Goal: Check status

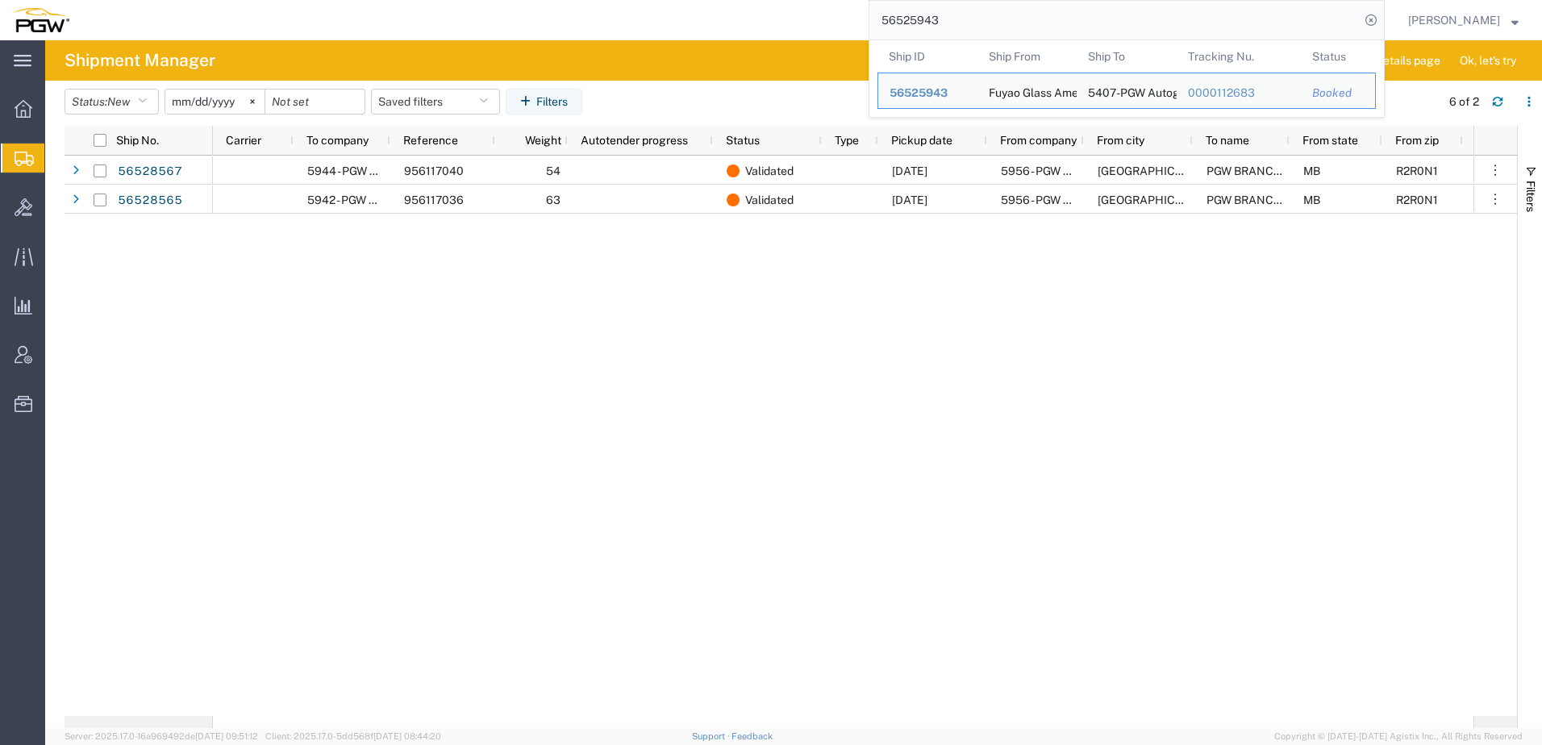
drag, startPoint x: 1103, startPoint y: 23, endPoint x: 364, endPoint y: -52, distance: 742.7
click at [364, 0] on html "main_menu Created with Sketch. Collapse Menu Overview Shipments Shipment Manage…" at bounding box center [771, 372] width 1542 height 745
paste input "461377"
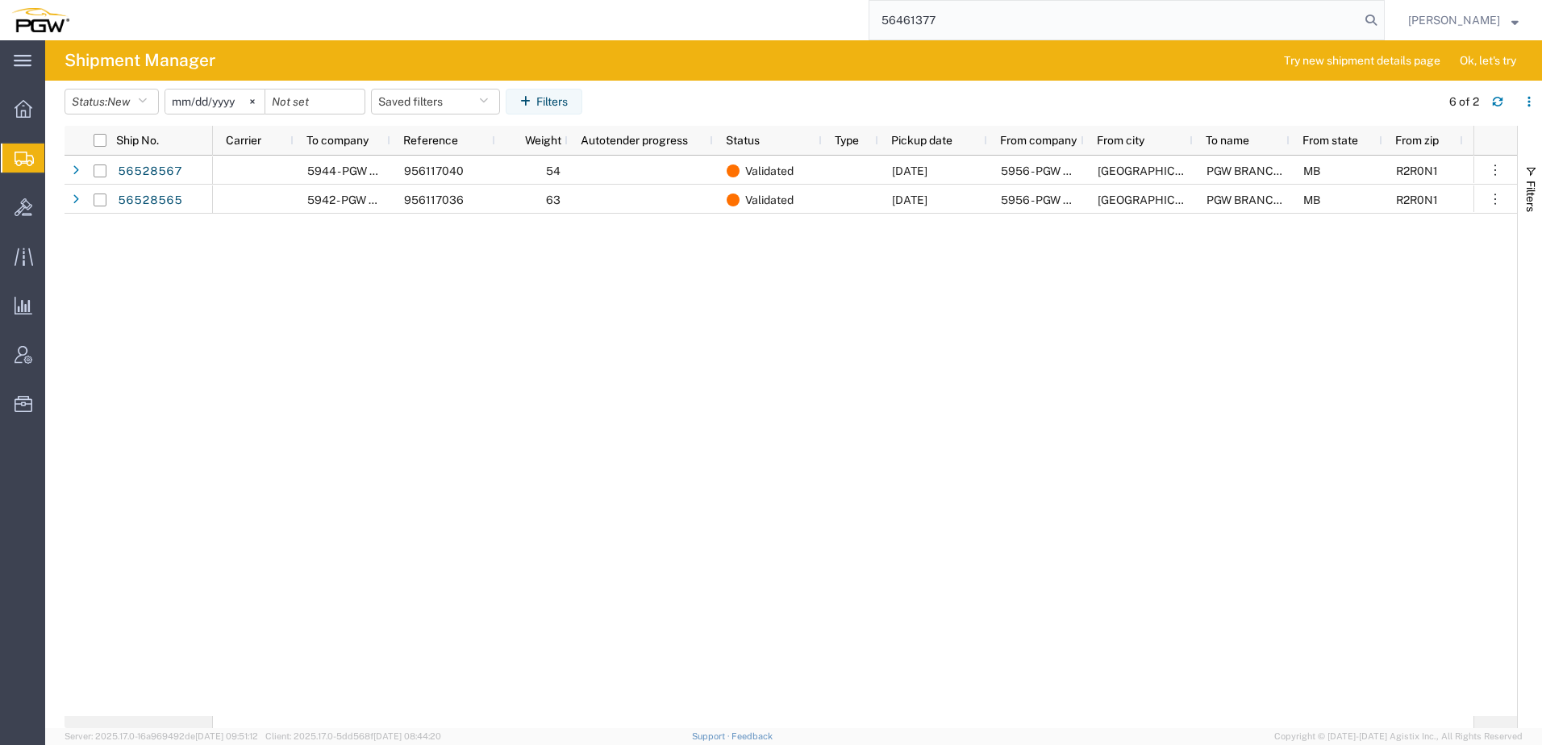
type input "56461377"
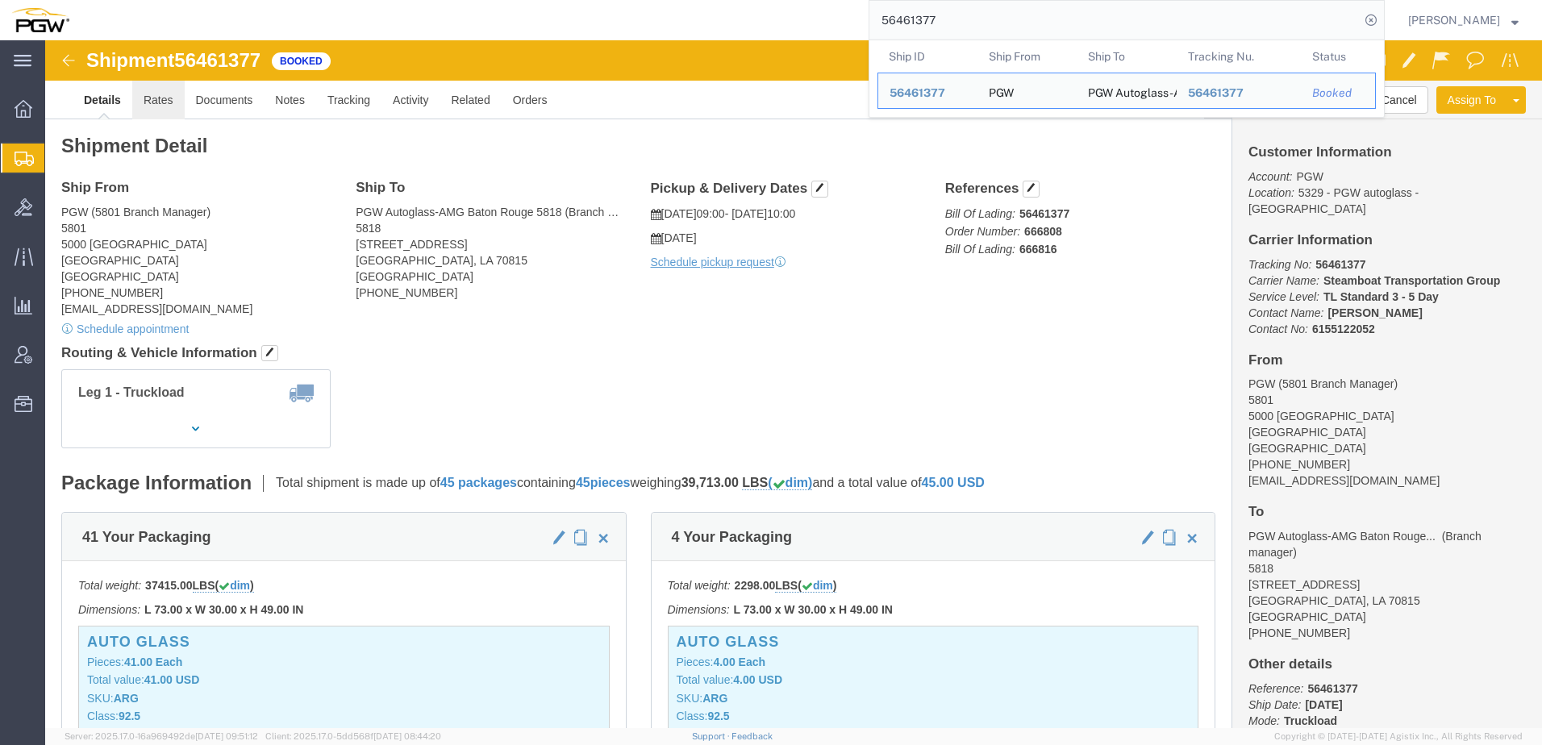
click link "Rates"
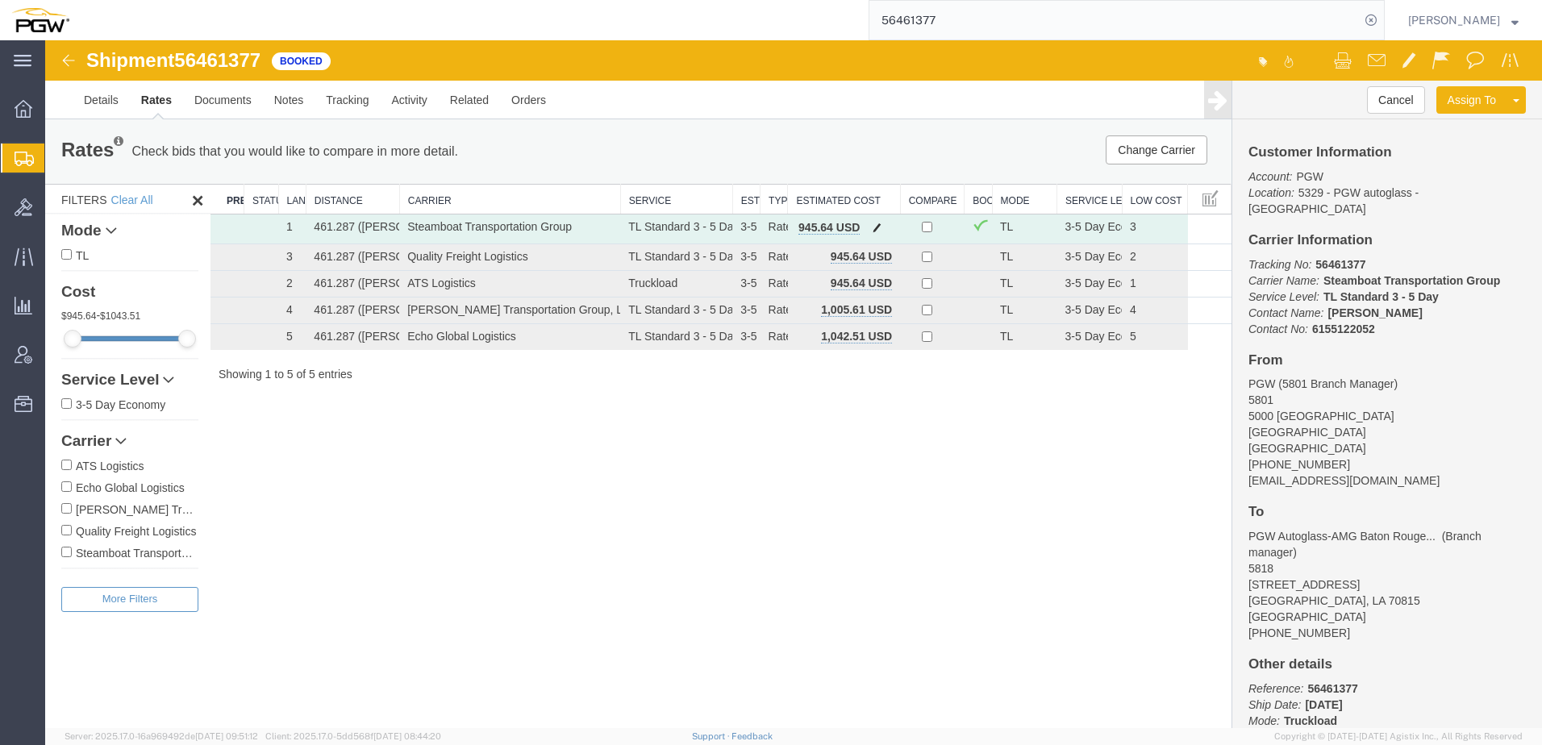
click at [879, 226] on span "button" at bounding box center [877, 227] width 9 height 11
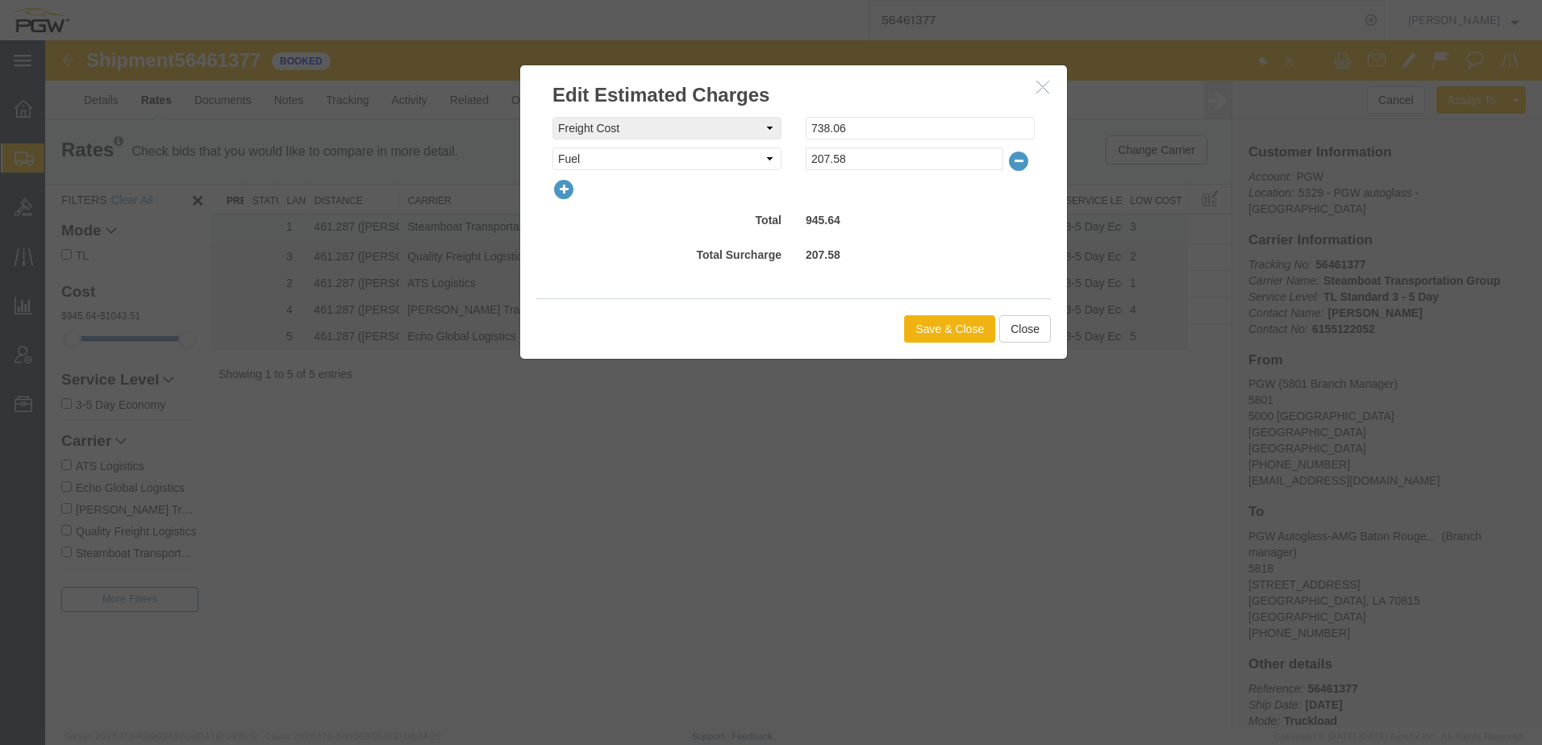
click at [557, 194] on icon "button" at bounding box center [564, 189] width 23 height 23
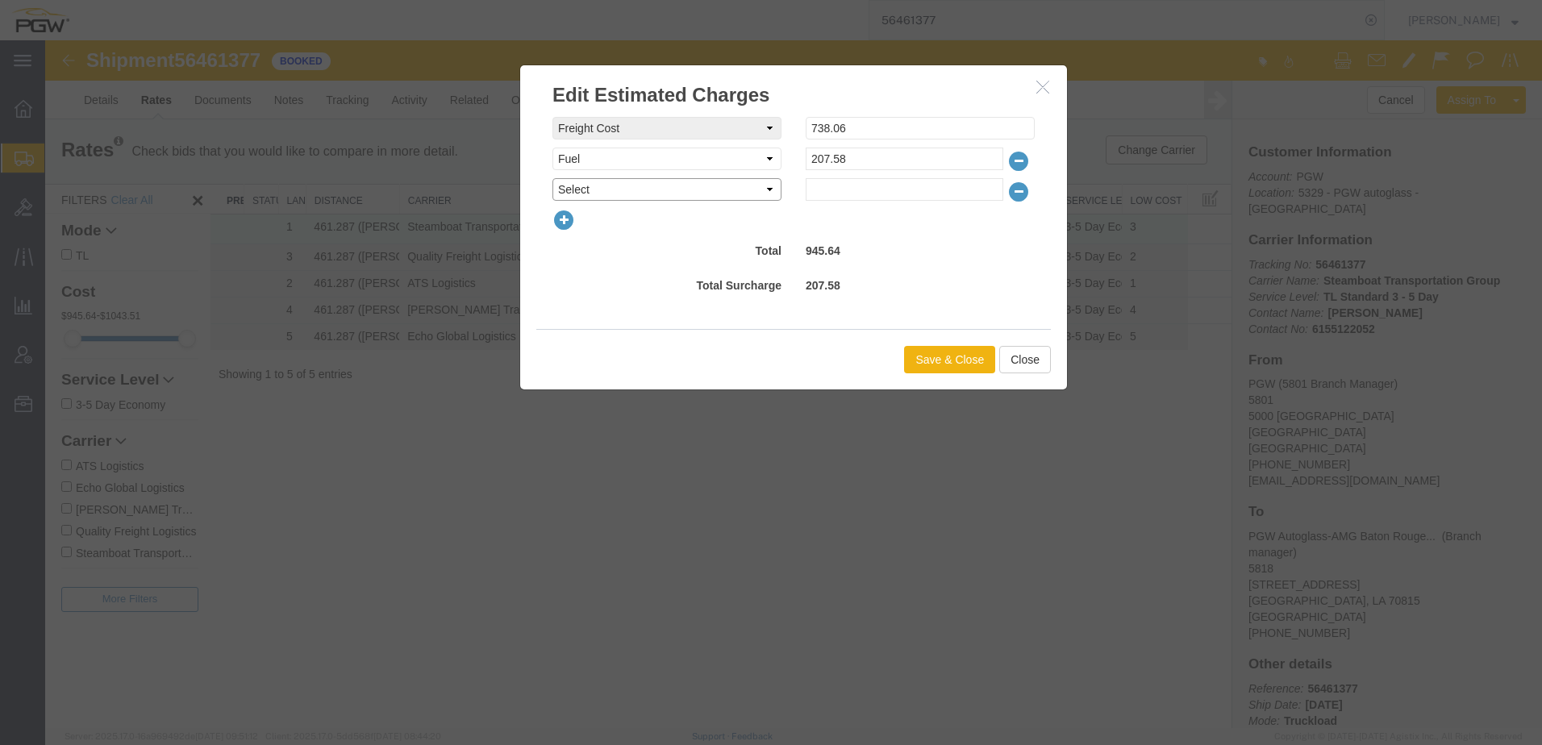
click at [578, 190] on select "Select AES Filing Accessorial Delivery Charge Additional Invoice Details Addres…" at bounding box center [667, 189] width 229 height 23
select select "OTHR"
click at [553, 178] on select "Select AES Filing Accessorial Delivery Charge Additional Invoice Details Addres…" at bounding box center [667, 189] width 229 height 23
click at [857, 193] on input "text" at bounding box center [905, 189] width 198 height 23
type input "100.00"
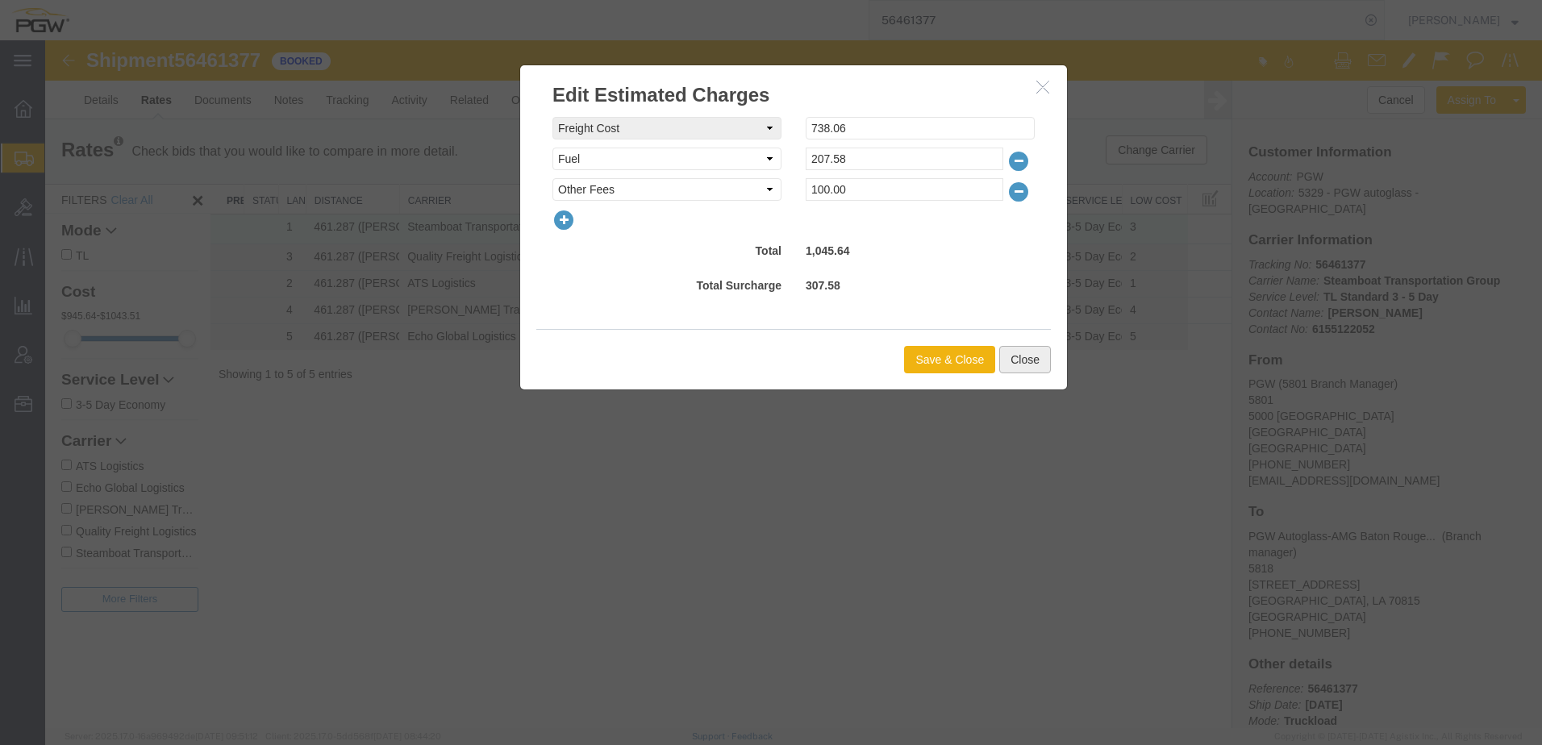
click at [1022, 357] on button "Close" at bounding box center [1025, 359] width 52 height 27
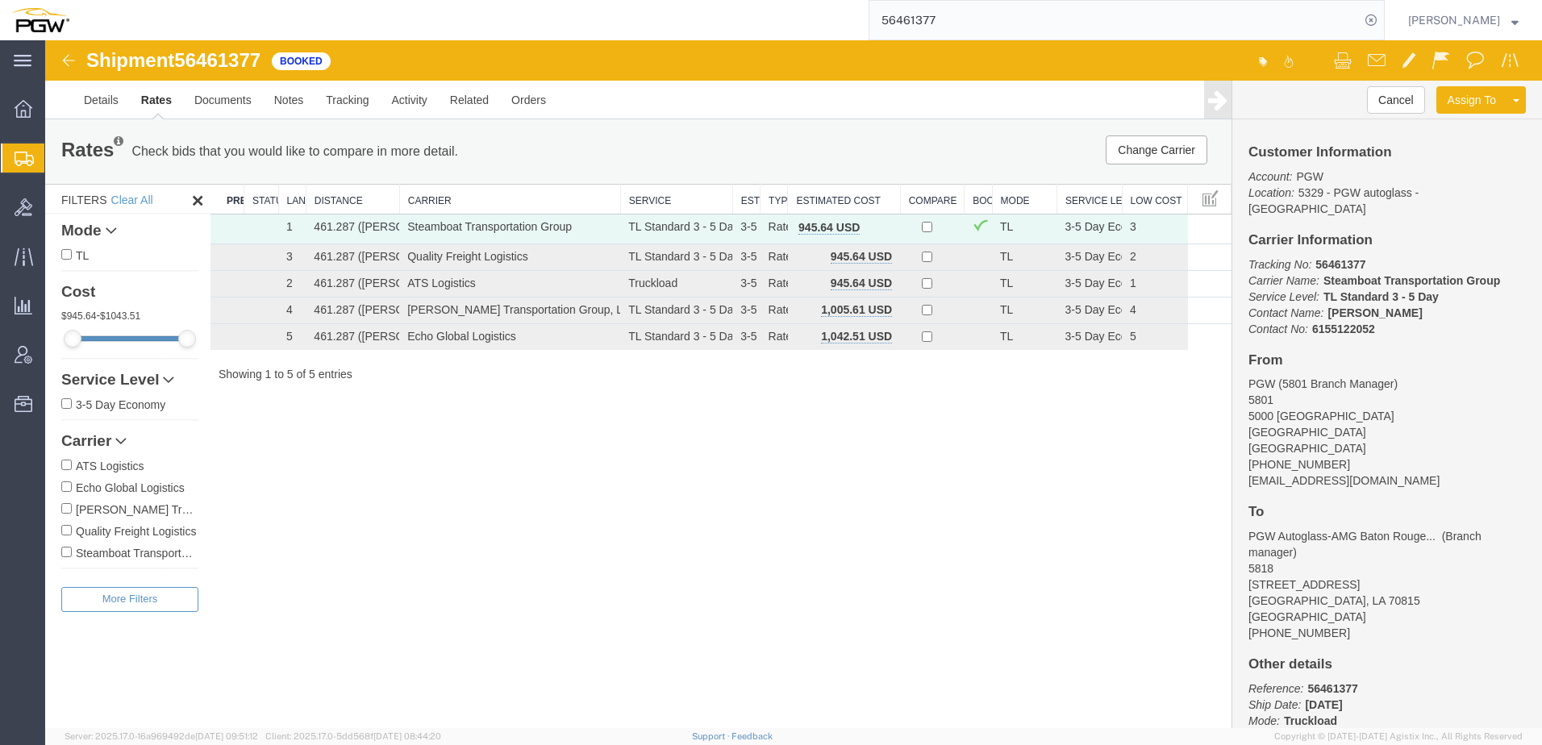
drag, startPoint x: 561, startPoint y: 476, endPoint x: 555, endPoint y: 468, distance: 9.8
click at [558, 472] on div "Shipment 56461377 5 of 5 Booked Details Rates Documents Notes Tracking Activity…" at bounding box center [793, 384] width 1497 height 688
click at [107, 103] on link "Details" at bounding box center [101, 100] width 57 height 39
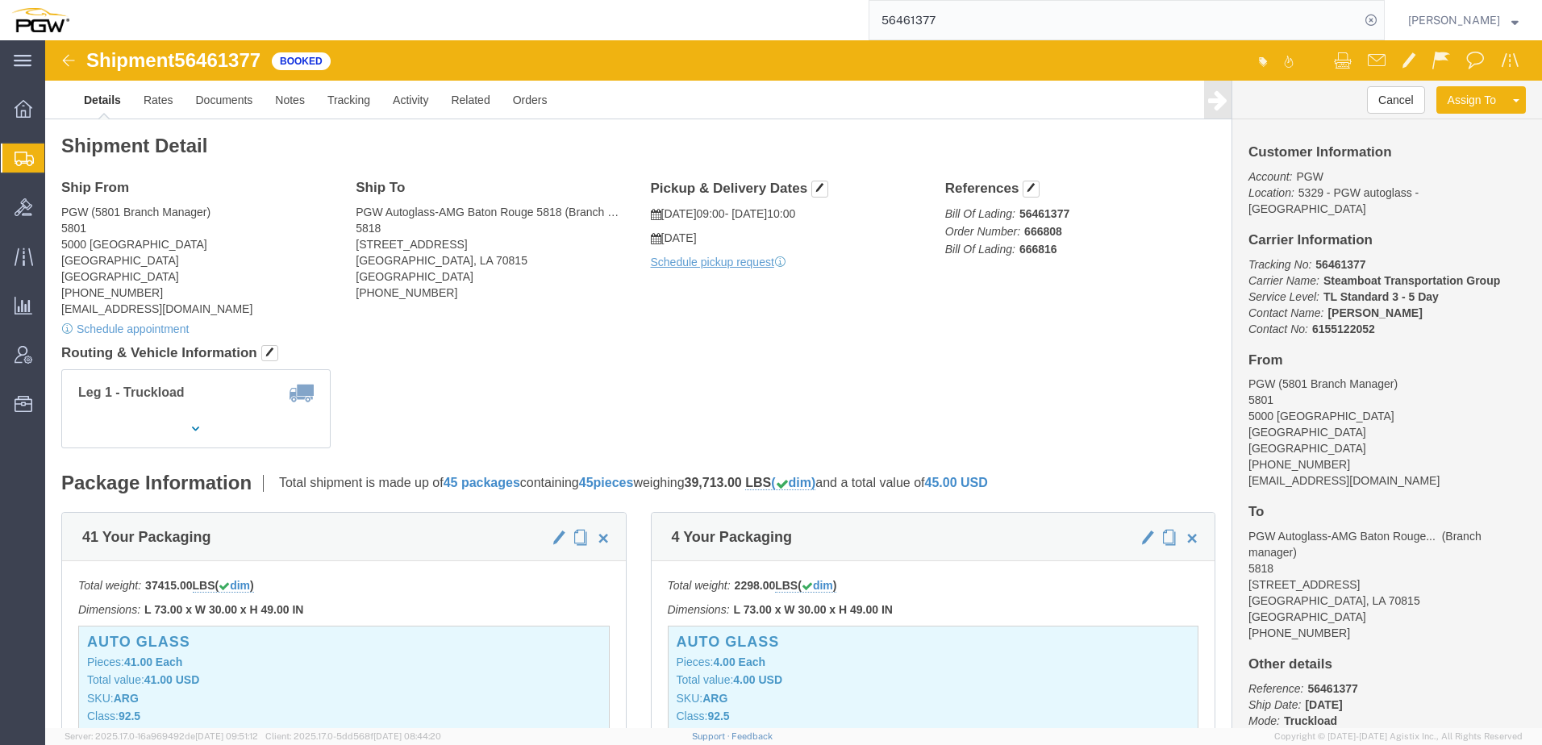
click div "Leg 1 - Truckload Vehicle 1: Standard Dry Van (53 Feet) Number of trucks: 1"
click link "Rates"
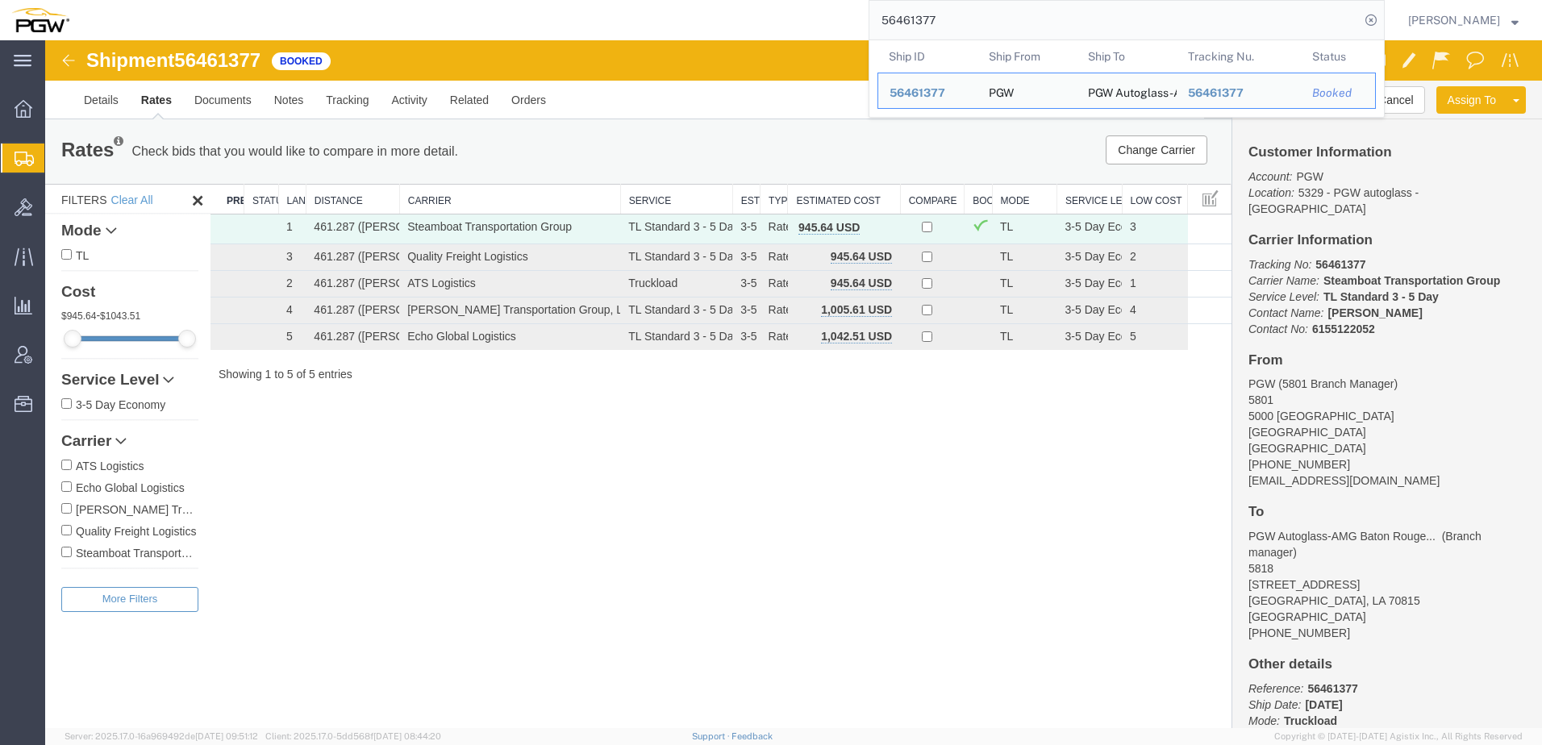
drag, startPoint x: 1006, startPoint y: 21, endPoint x: 259, endPoint y: 4, distance: 747.1
click at [255, 2] on div "56461377 Ship ID Ship From Ship To Tracking Nu. Status Ship ID 56461377 Ship Fr…" at bounding box center [733, 20] width 1304 height 40
paste input "5679954"
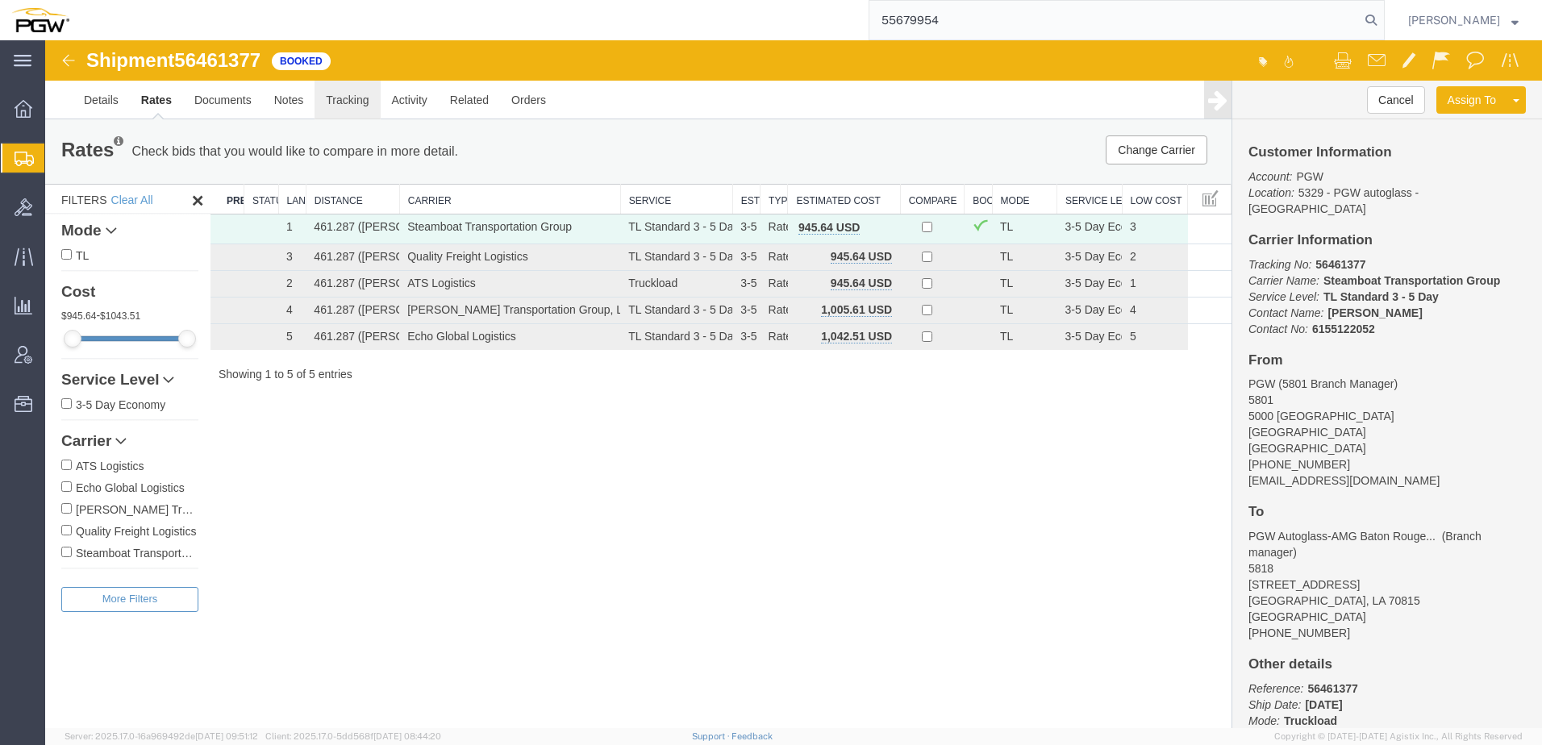
type input "55679954"
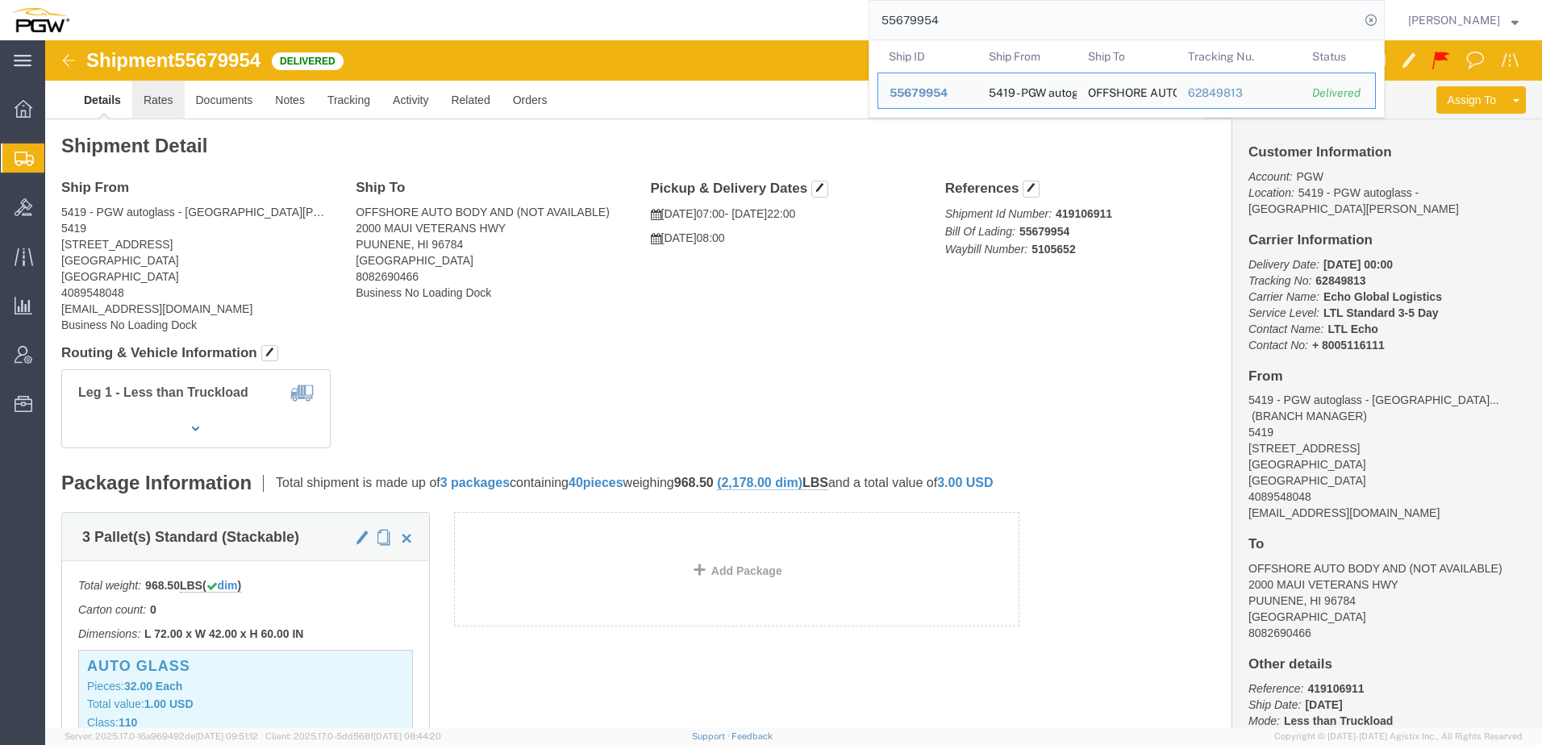
click link "Rates"
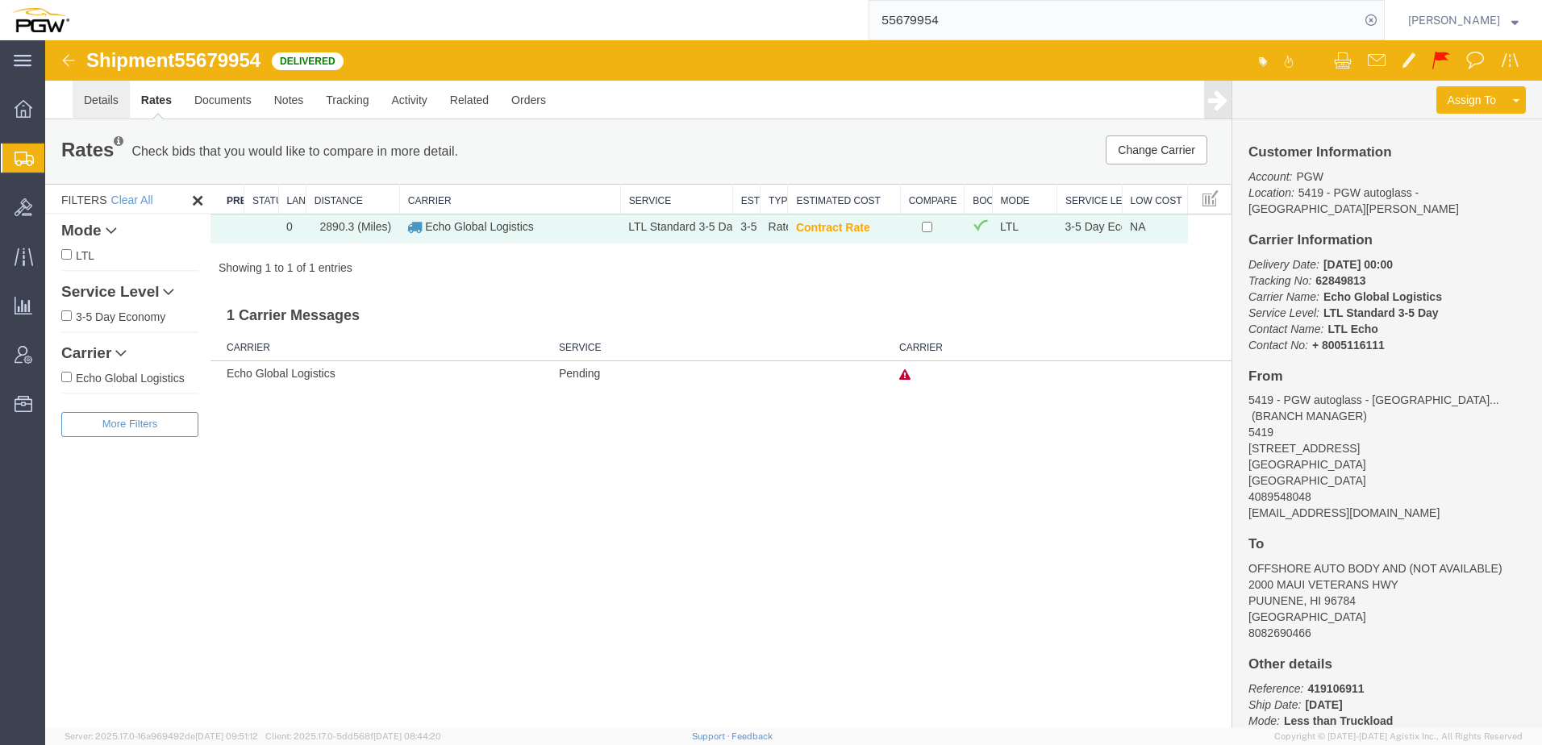
click at [106, 93] on link "Details" at bounding box center [101, 100] width 57 height 39
